Goal: Information Seeking & Learning: Learn about a topic

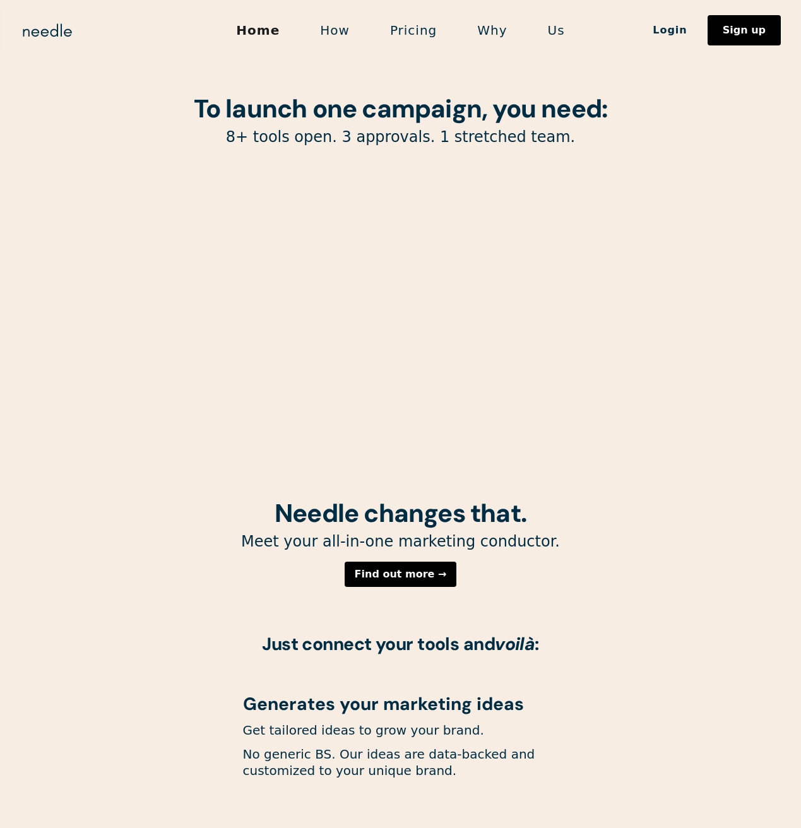
scroll to position [37, 0]
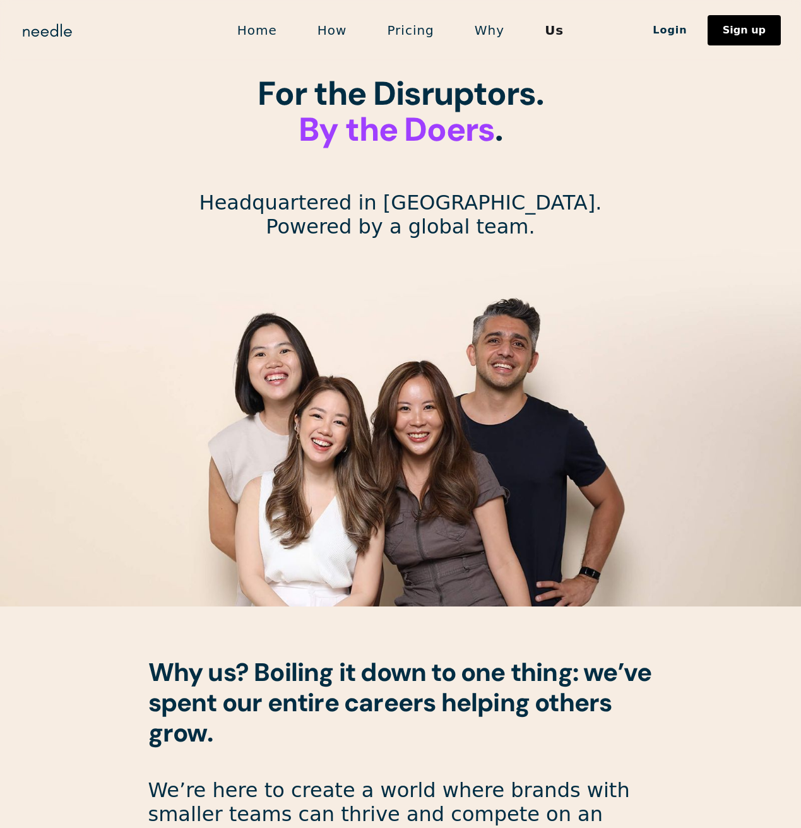
click at [473, 21] on link "Why" at bounding box center [489, 30] width 70 height 26
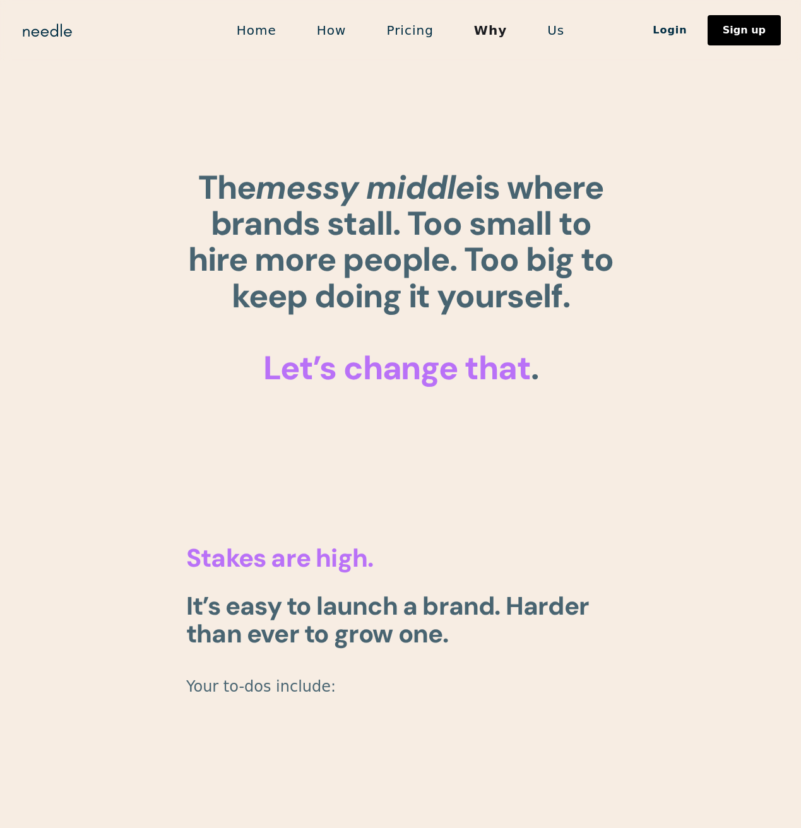
click at [416, 33] on link "Pricing" at bounding box center [409, 30] width 87 height 26
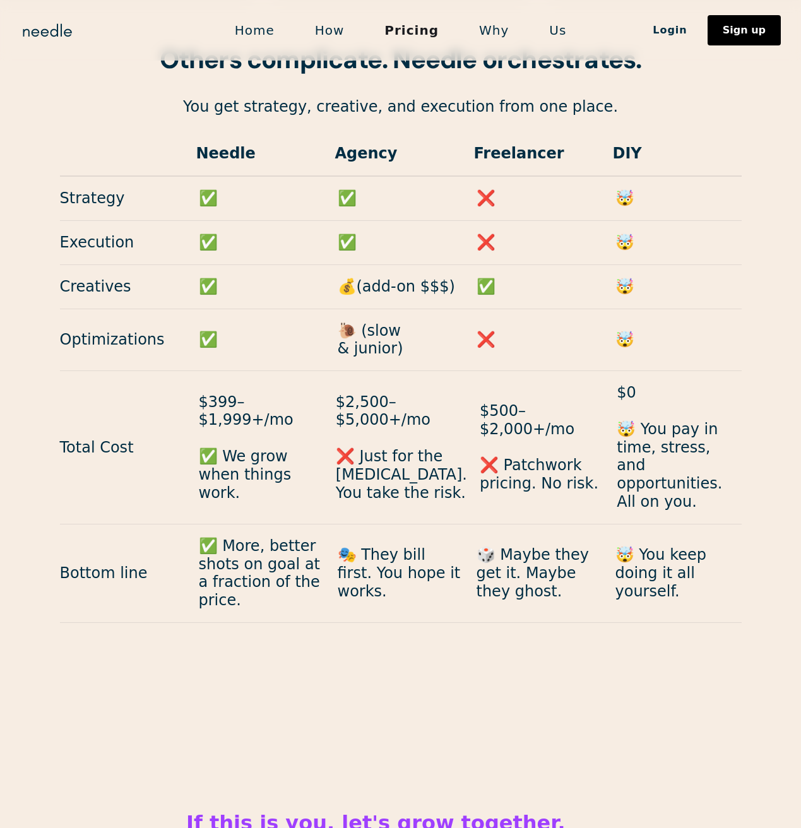
scroll to position [1178, 0]
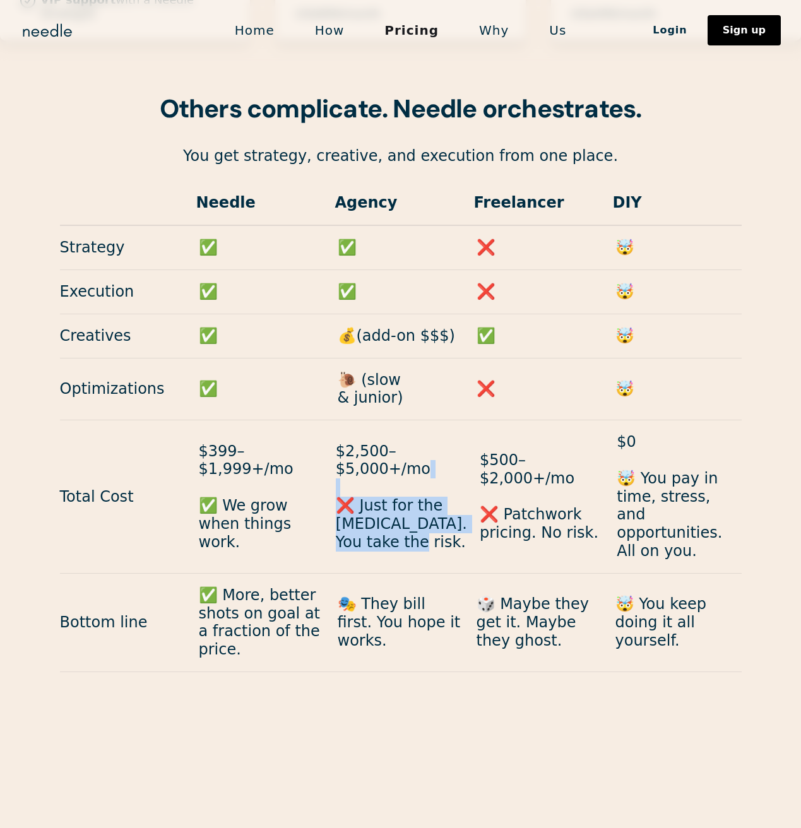
drag, startPoint x: 401, startPoint y: 488, endPoint x: 360, endPoint y: 418, distance: 81.1
click at [360, 420] on div "Total Cost $399–$1,999+/mo ✅ We grow when things work. $2,500–$5,000+/mo ❌ Just…" at bounding box center [400, 496] width 681 height 153
click at [360, 442] on p "$2,500–$5,000+/mo ❌ Just for the retainer. You take the risk." at bounding box center [401, 496] width 131 height 109
drag, startPoint x: 336, startPoint y: 392, endPoint x: 378, endPoint y: 448, distance: 69.8
click at [378, 448] on div "Total Cost $399–$1,999+/mo ✅ We grow when things work. $2,500–$5,000+/mo ❌ Just…" at bounding box center [400, 496] width 681 height 153
